Goal: Check status: Check status

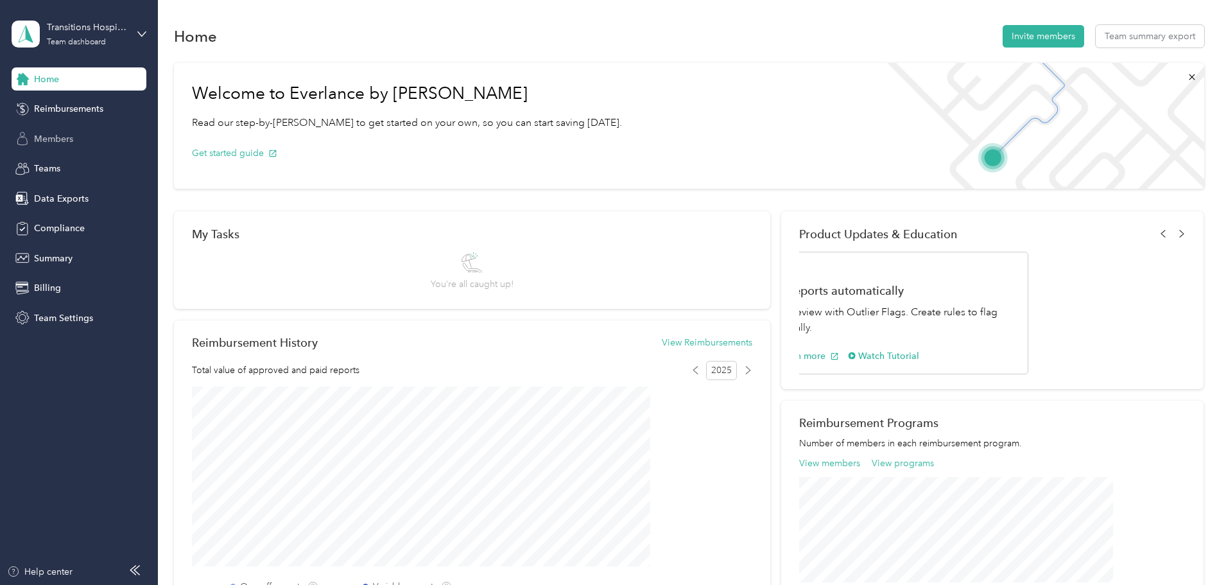
click at [55, 141] on span "Members" at bounding box center [53, 138] width 39 height 13
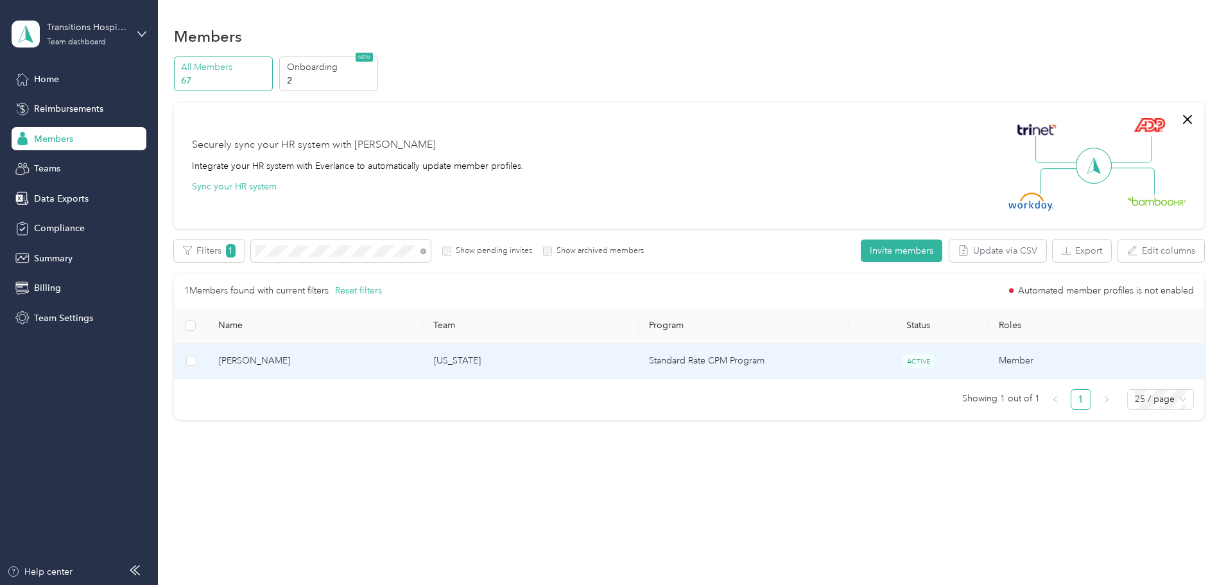
click at [346, 361] on span "[PERSON_NAME]" at bounding box center [316, 361] width 194 height 14
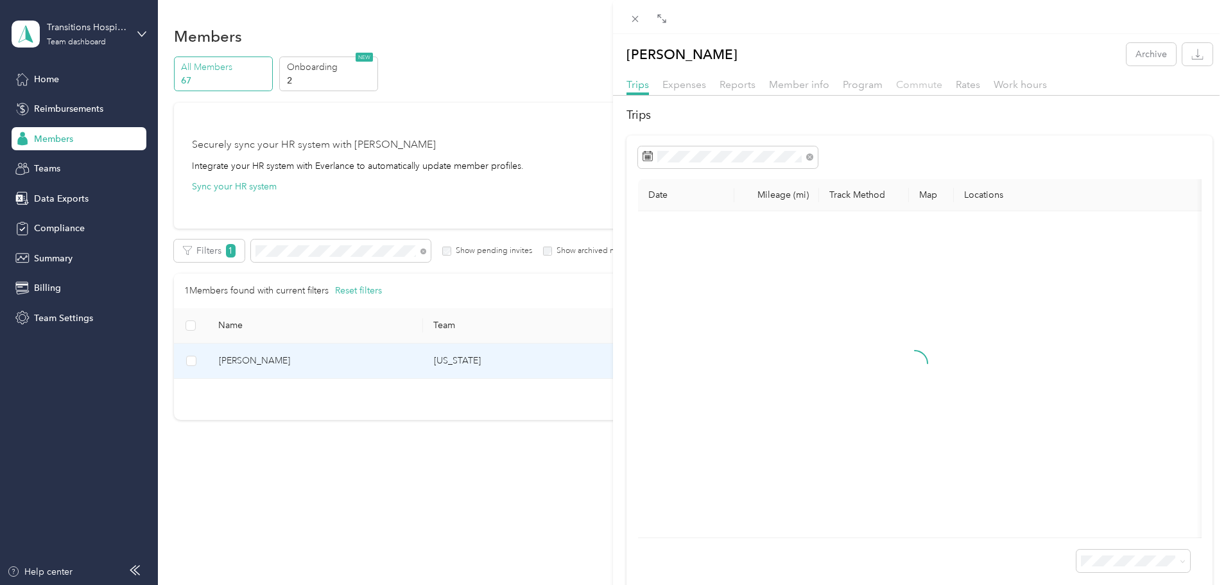
click at [910, 88] on span "Commute" at bounding box center [919, 84] width 46 height 12
